Goal: Subscribe to service/newsletter

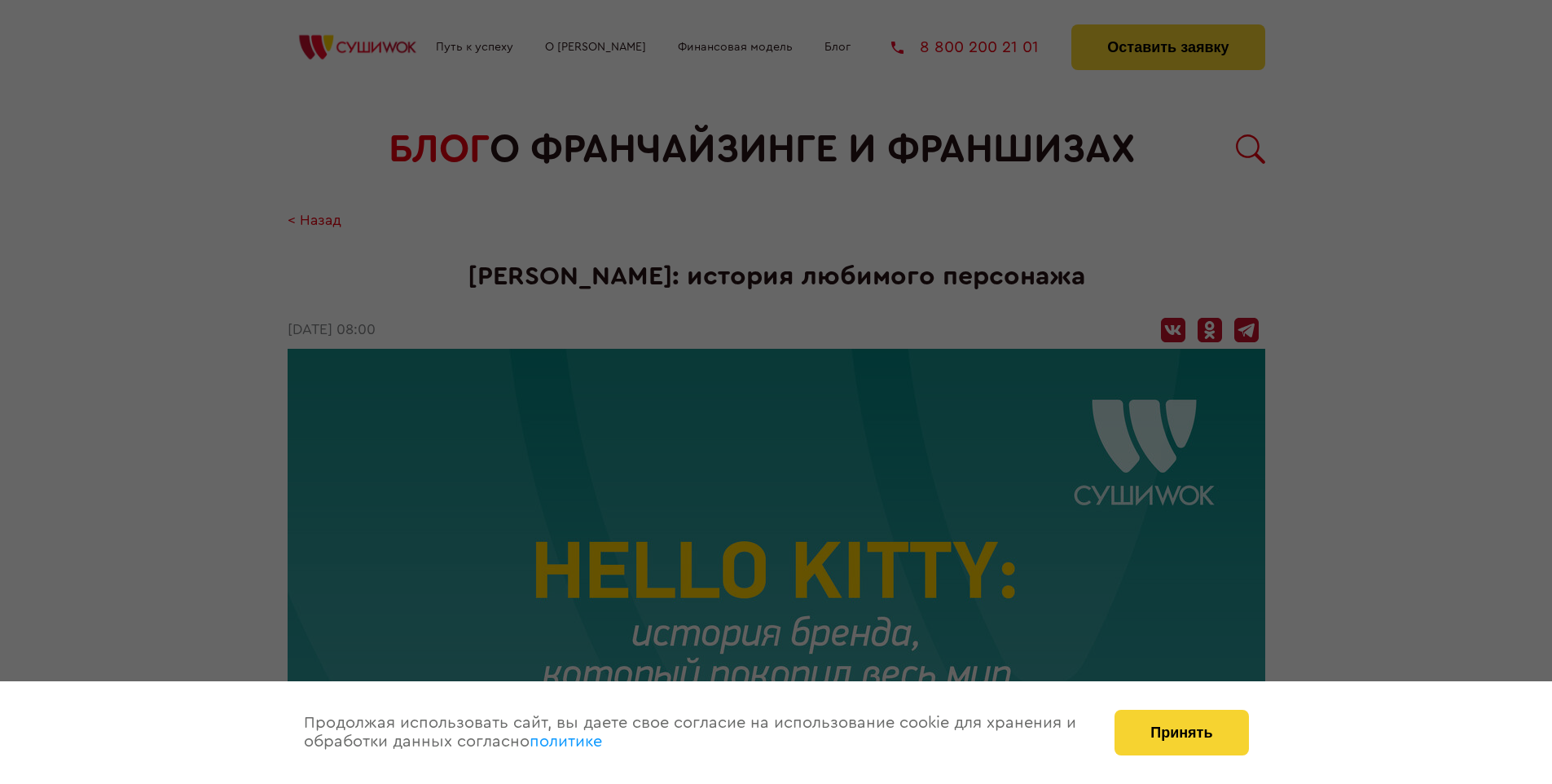
scroll to position [2035, 0]
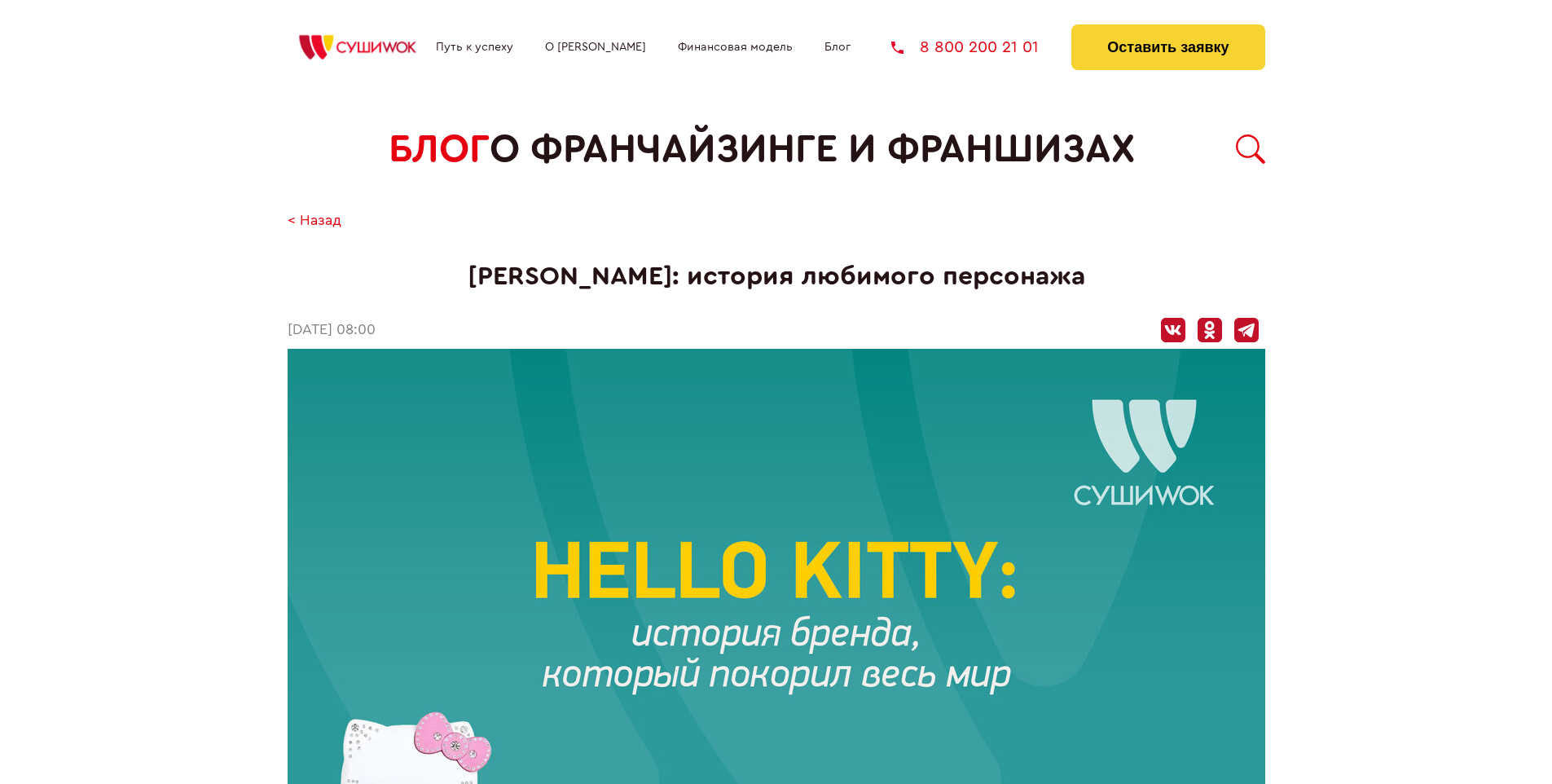
scroll to position [2035, 0]
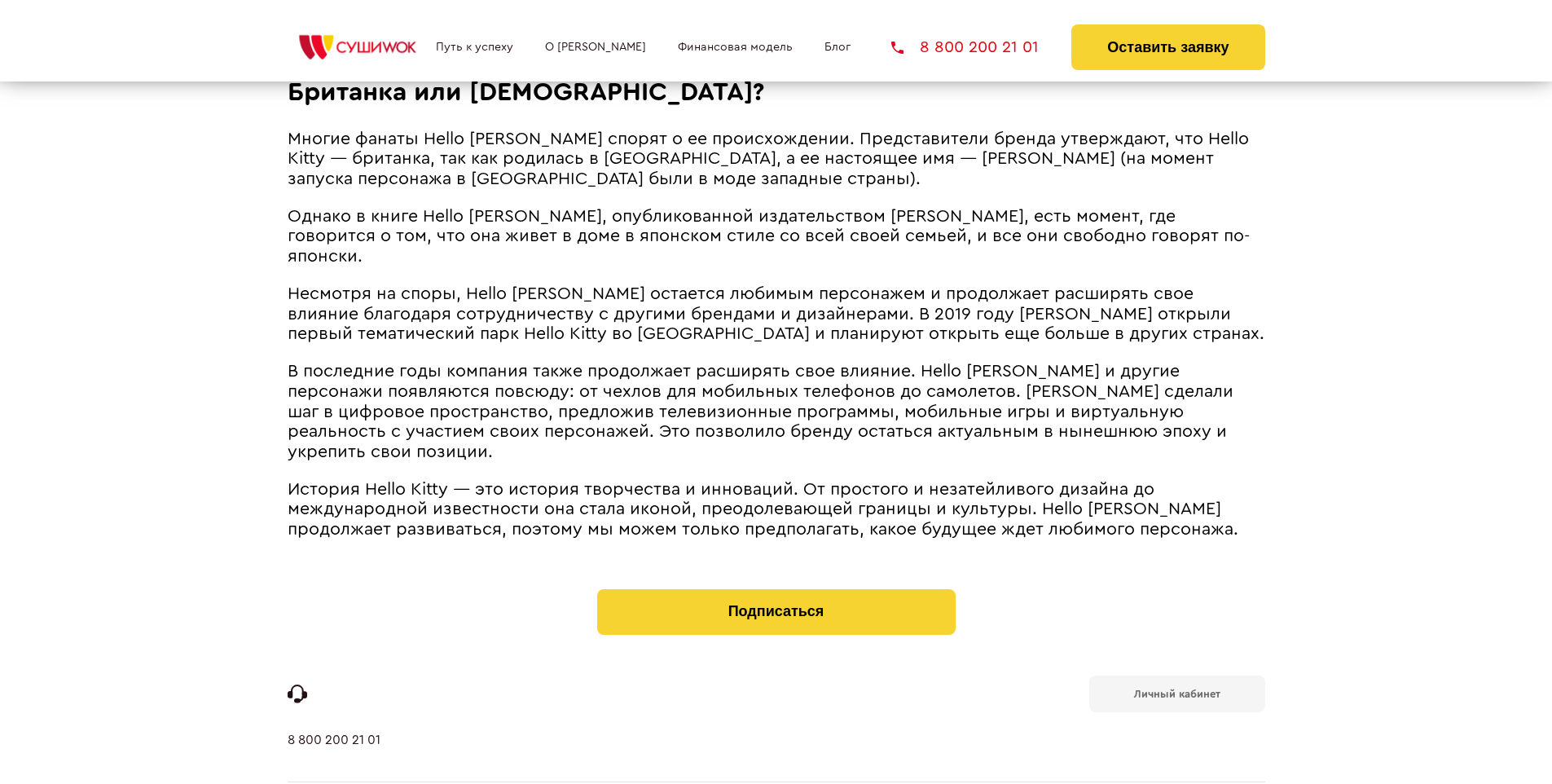
click at [1177, 688] on b "Личный кабинет" at bounding box center [1178, 693] width 86 height 11
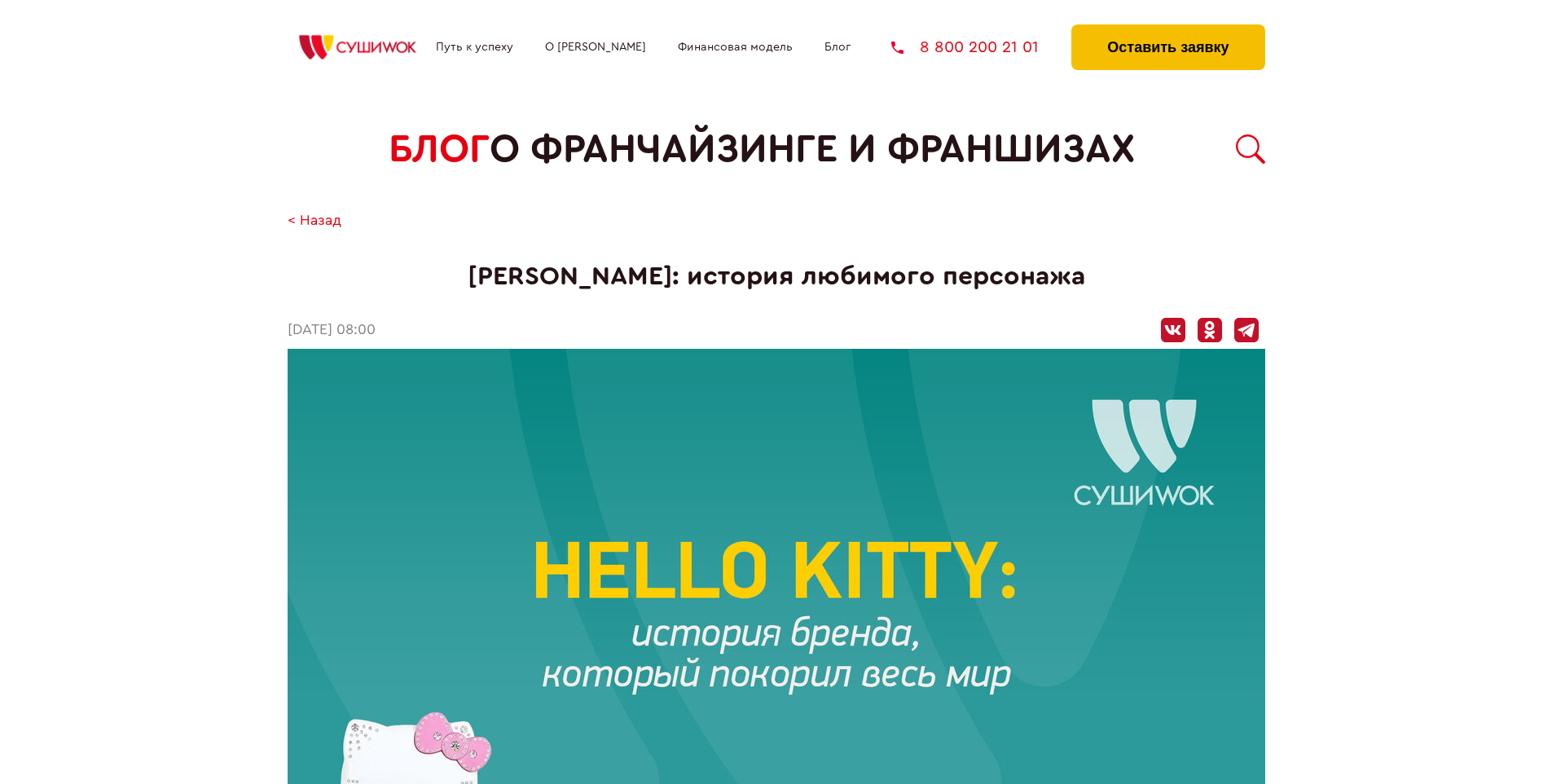
click at [1168, 29] on button "Оставить заявку" at bounding box center [1168, 47] width 193 height 46
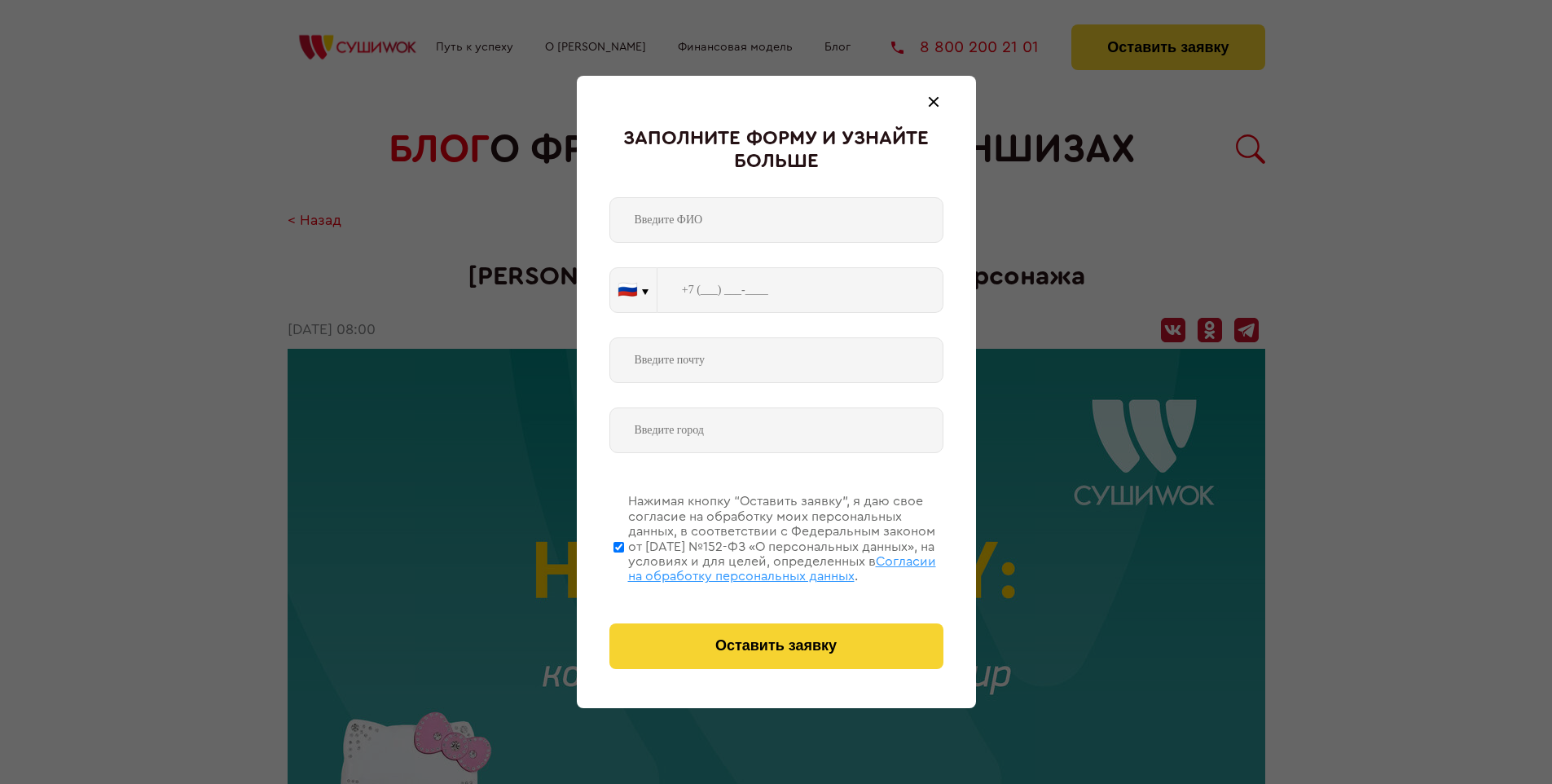
click at [755, 566] on span "Согласии на обработку персональных данных" at bounding box center [782, 568] width 308 height 28
click at [624, 566] on input "Нажимая кнопку “Оставить заявку”, я даю свое согласие на обработку моих персона…" at bounding box center [619, 547] width 11 height 130
checkbox input "false"
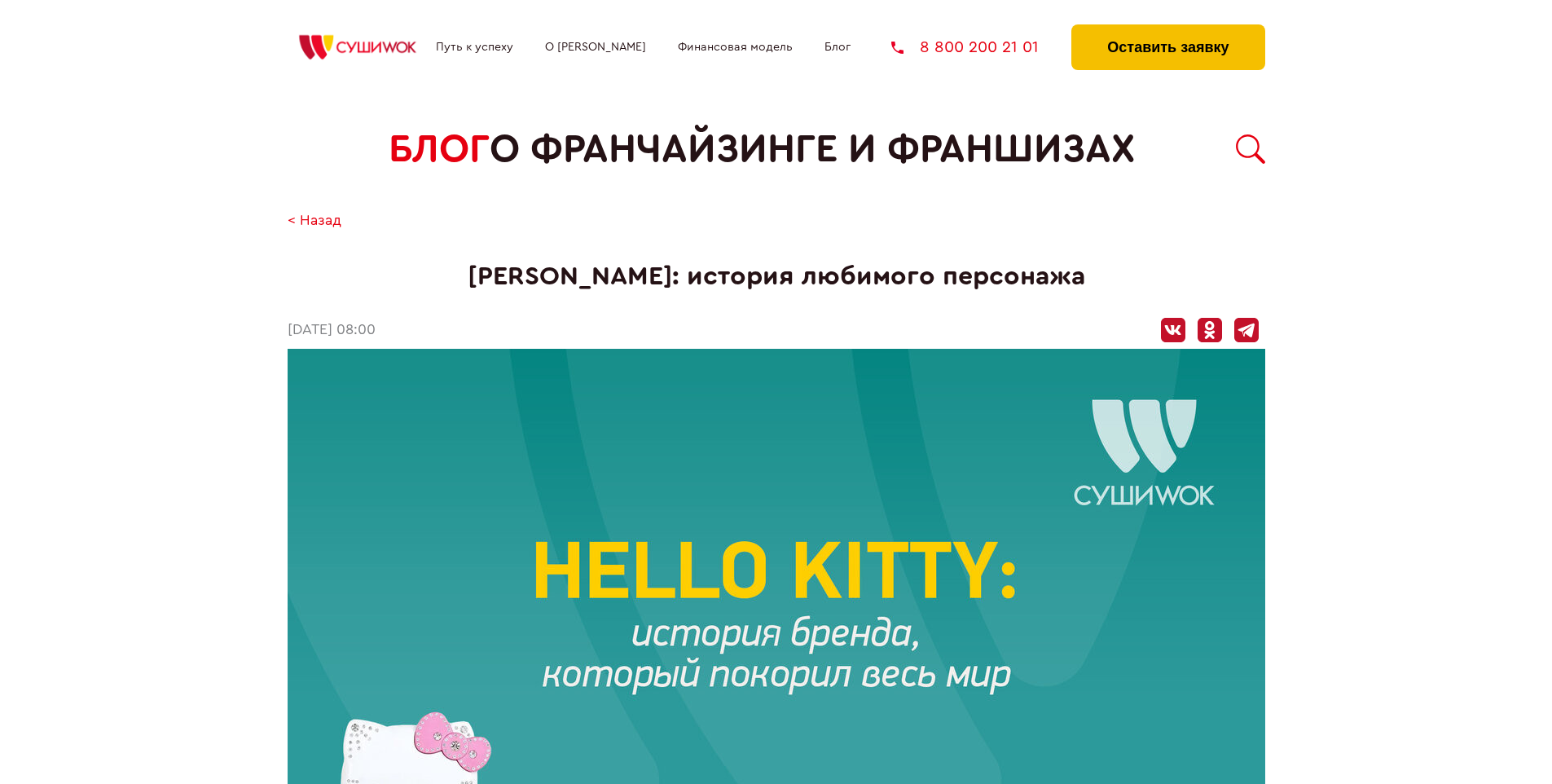
click at [1168, 29] on button "Оставить заявку" at bounding box center [1168, 47] width 193 height 46
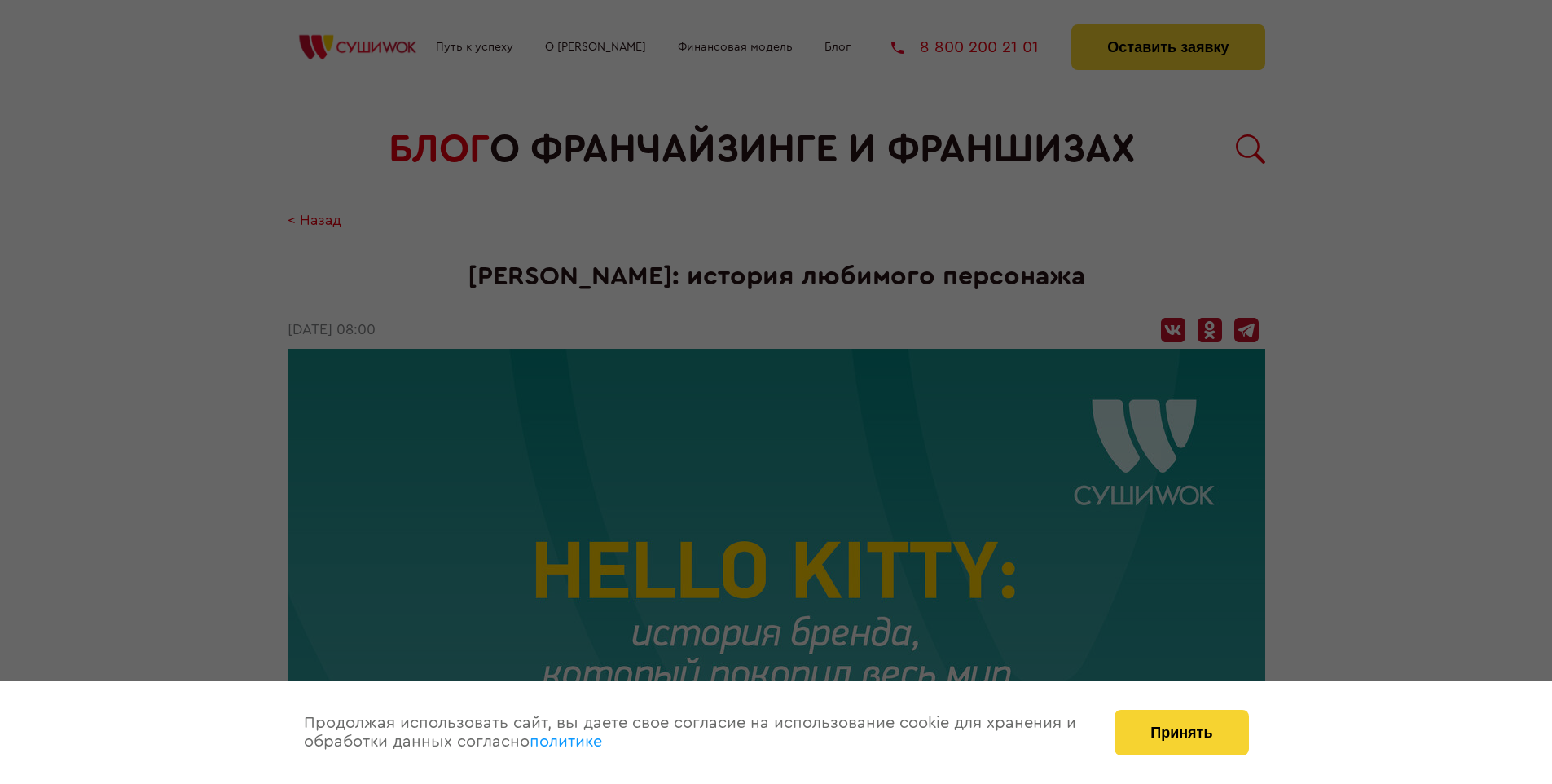
scroll to position [2035, 0]
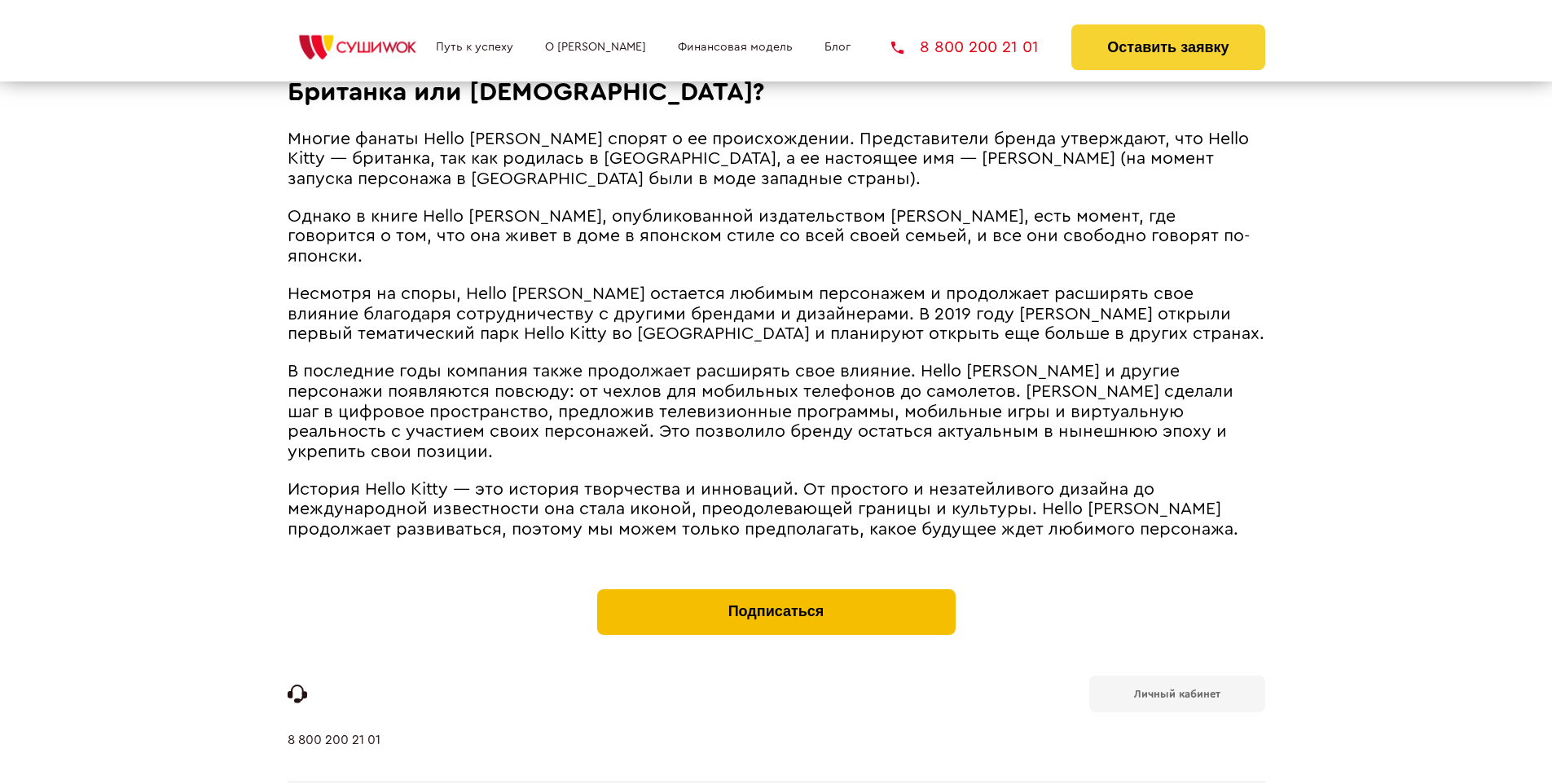
click at [776, 589] on button "Подписаться" at bounding box center [776, 612] width 358 height 46
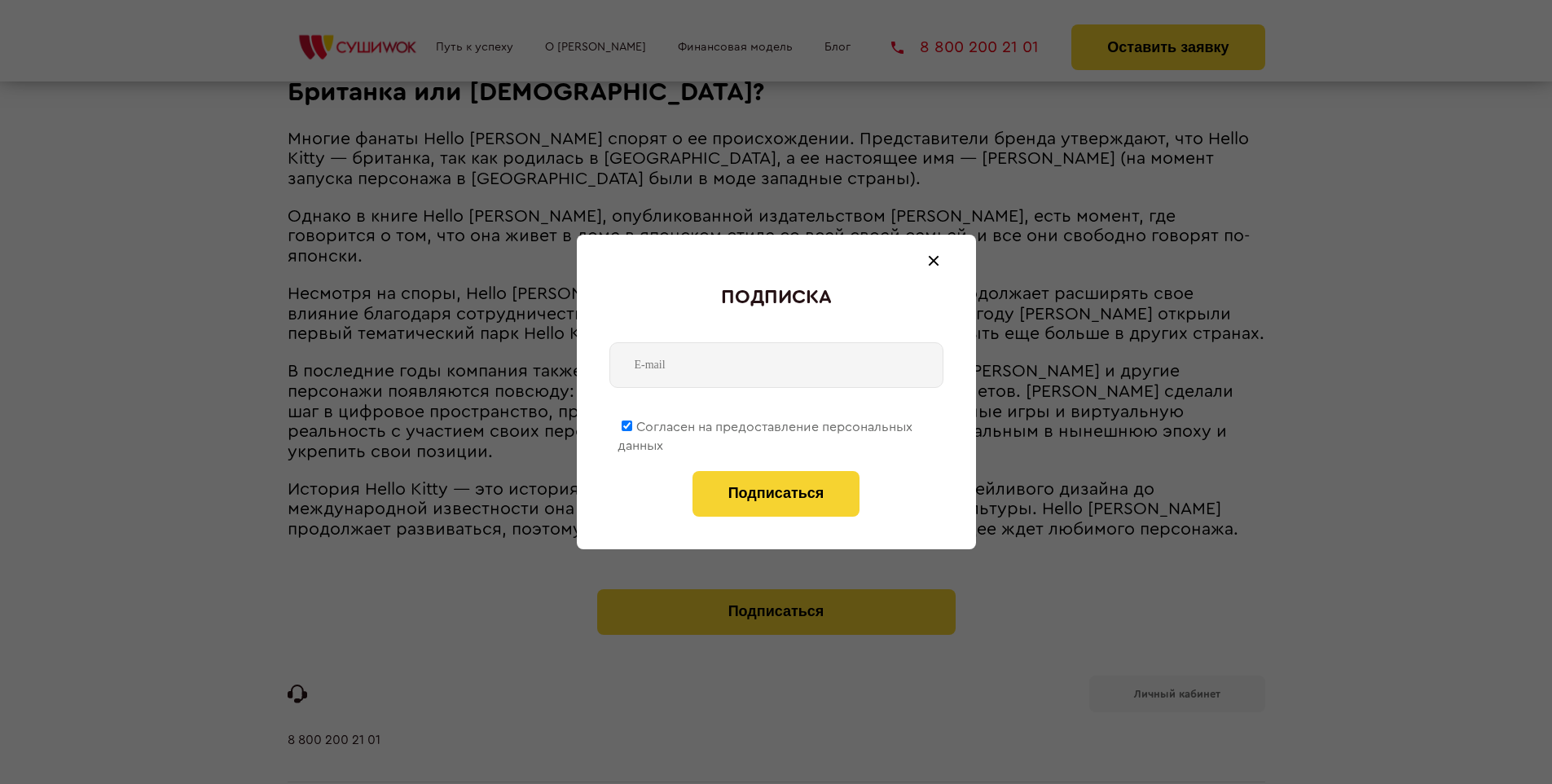
click at [766, 423] on span "Согласен на предоставление персональных данных" at bounding box center [765, 437] width 295 height 32
click at [632, 423] on input "Согласен на предоставление персональных данных" at bounding box center [627, 426] width 11 height 11
checkbox input "false"
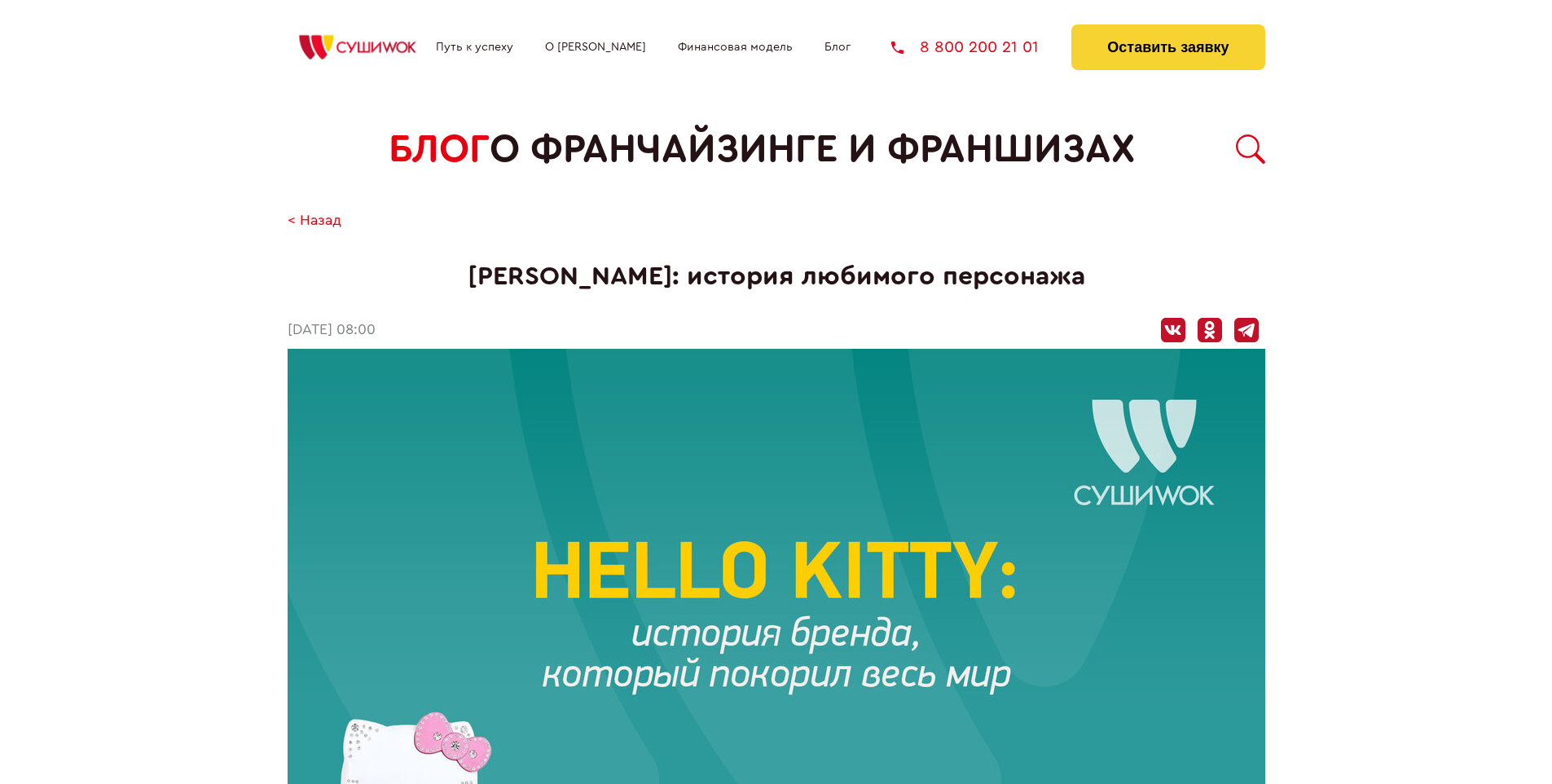
scroll to position [2035, 0]
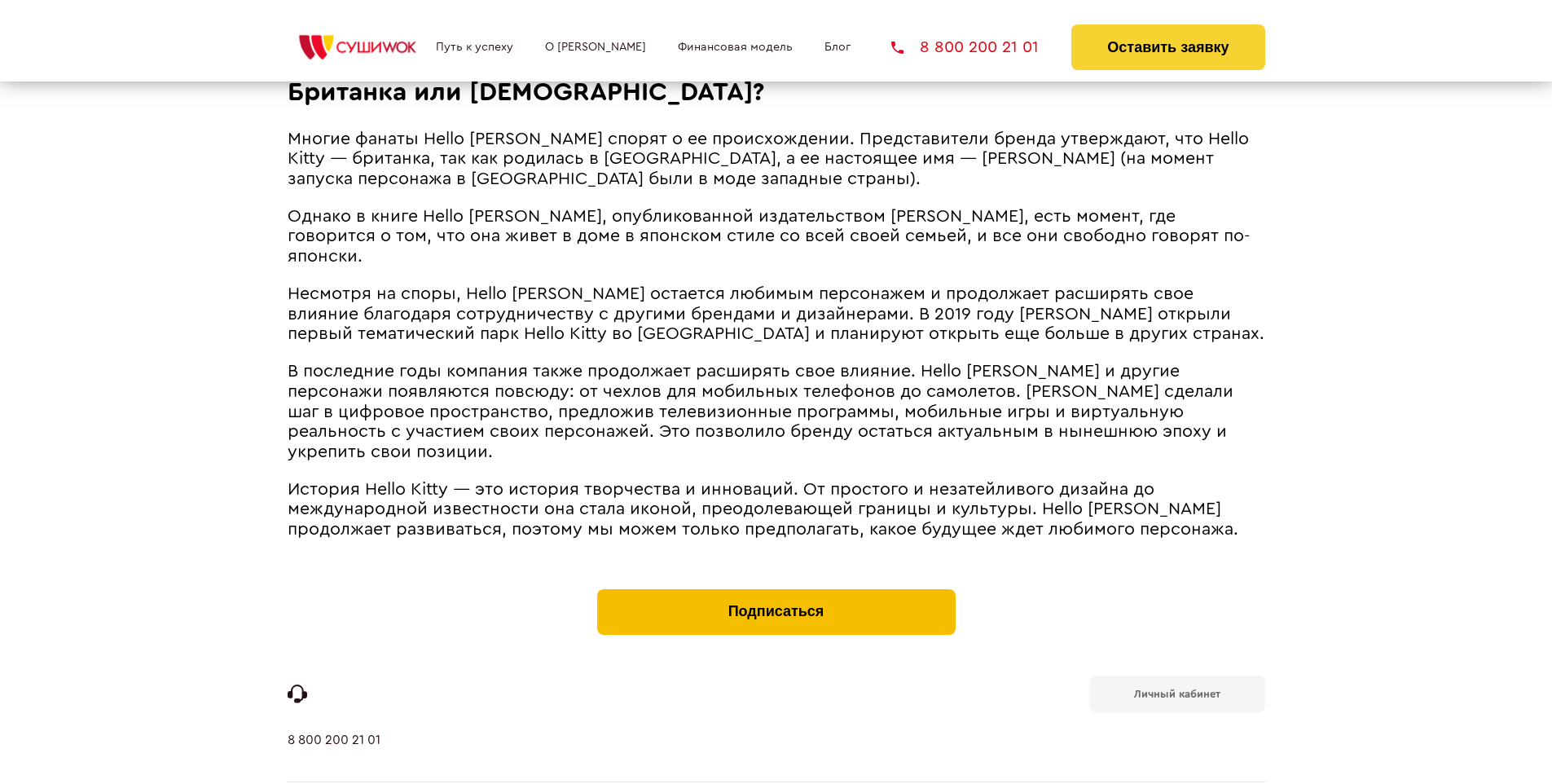
click at [776, 589] on button "Подписаться" at bounding box center [776, 612] width 358 height 46
